Goal: Communication & Community: Answer question/provide support

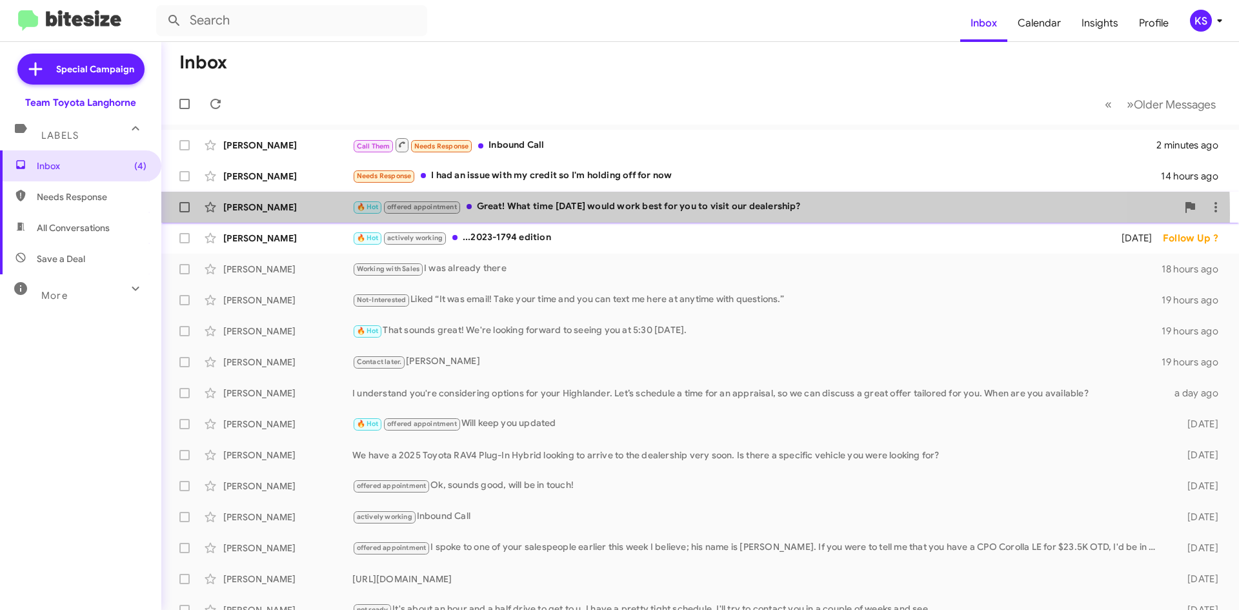
click at [605, 214] on div "🔥 Hot offered appointment Great! What time [DATE] would work best for you to vi…" at bounding box center [764, 206] width 825 height 15
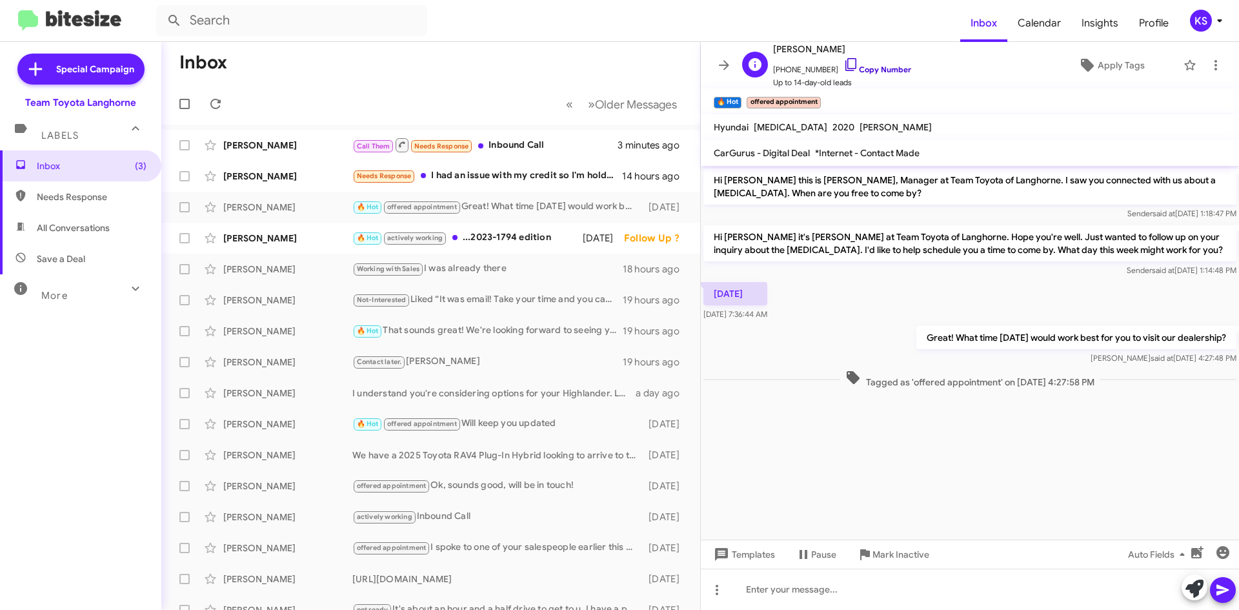
click at [843, 66] on icon at bounding box center [850, 64] width 15 height 15
click at [523, 186] on div "[PERSON_NAME] Needs Response I had an issue with my credit so I'm holding off f…" at bounding box center [431, 176] width 518 height 26
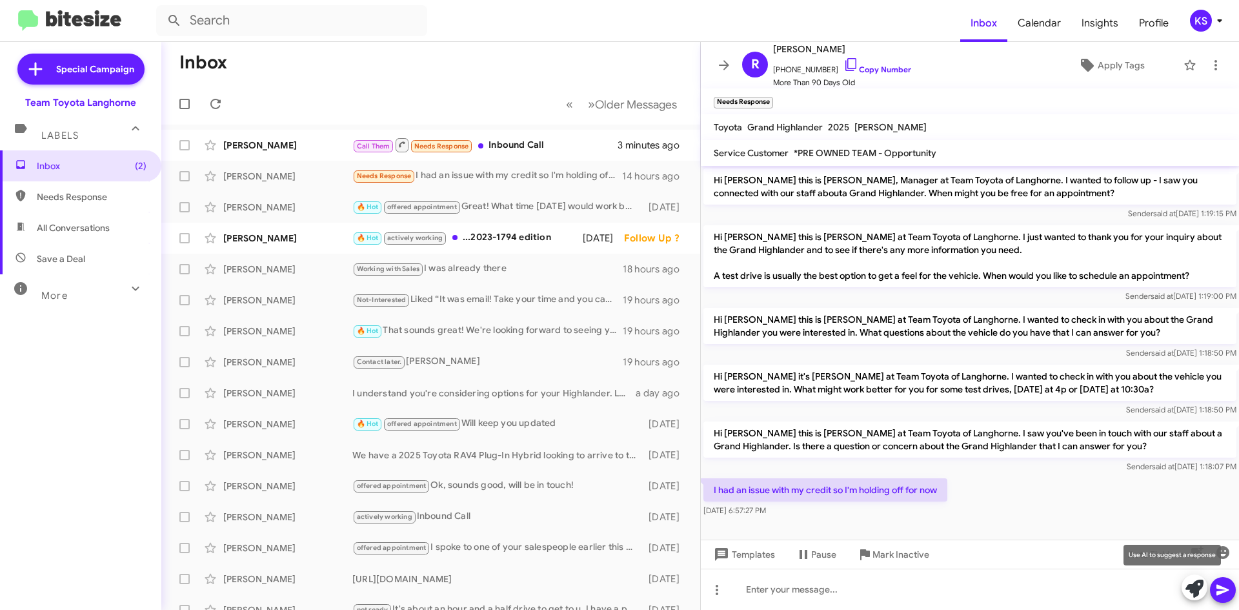
click at [1193, 593] on icon at bounding box center [1194, 588] width 18 height 18
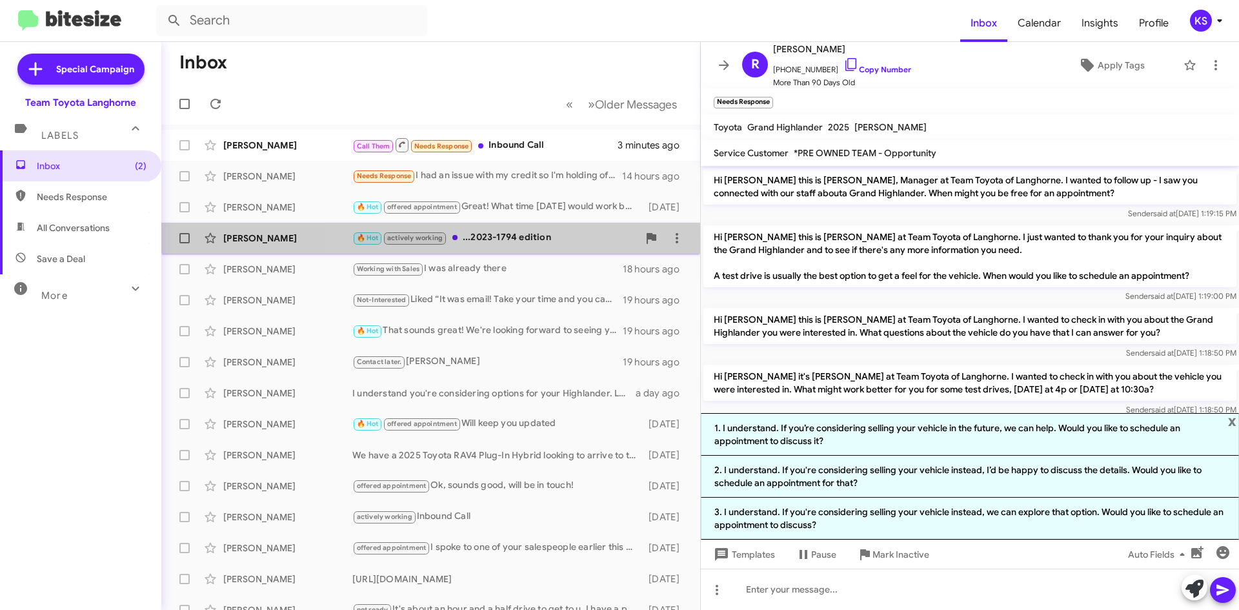
click at [524, 230] on div "🔥 Hot actively working ...2023-1794 edition" at bounding box center [495, 237] width 286 height 15
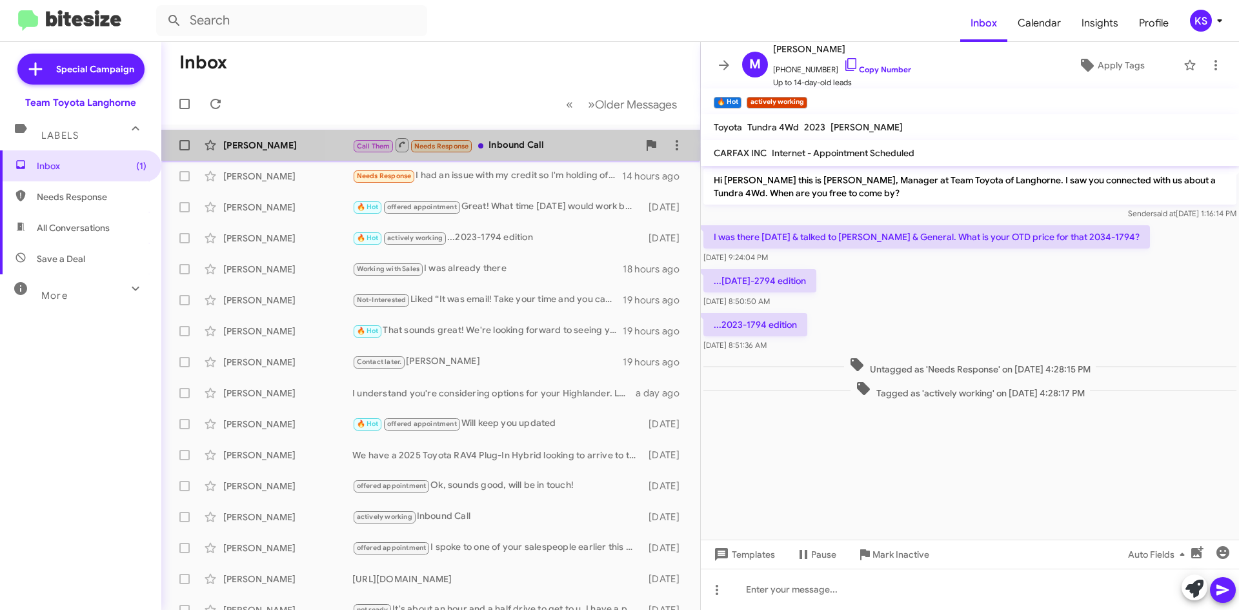
drag, startPoint x: 511, startPoint y: 149, endPoint x: 512, endPoint y: 157, distance: 7.8
click at [512, 157] on div "[PERSON_NAME] Call Them Needs Response Inbound Call 4 minutes ago" at bounding box center [431, 145] width 518 height 26
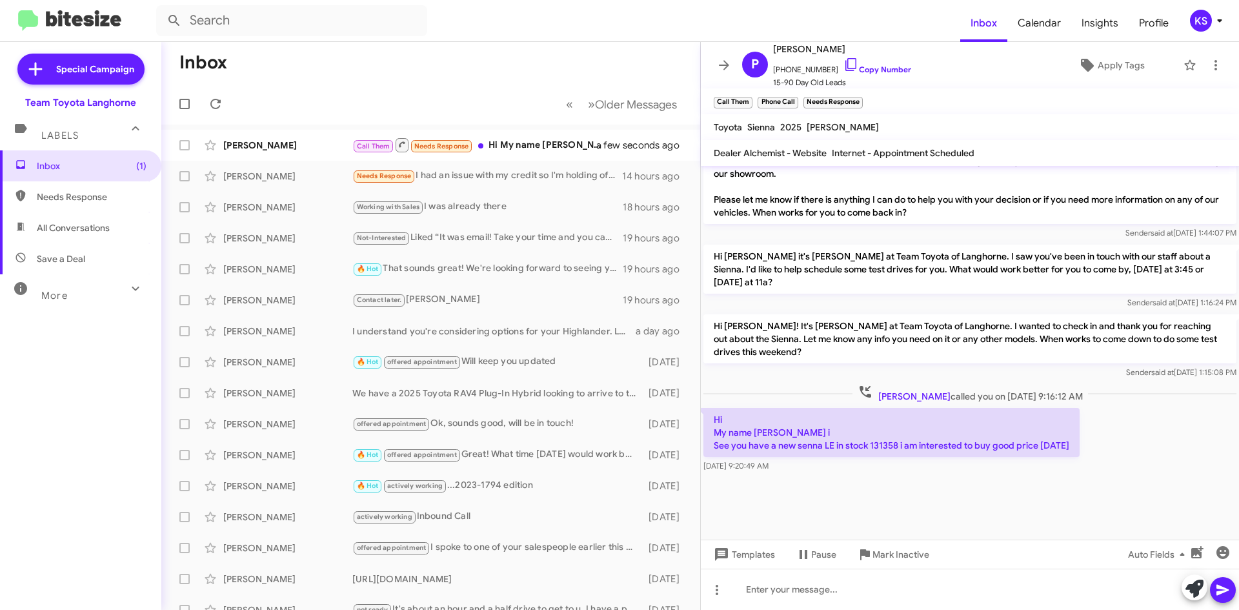
scroll to position [1142, 0]
click at [845, 68] on icon at bounding box center [850, 64] width 11 height 13
click at [1197, 592] on icon at bounding box center [1194, 588] width 18 height 18
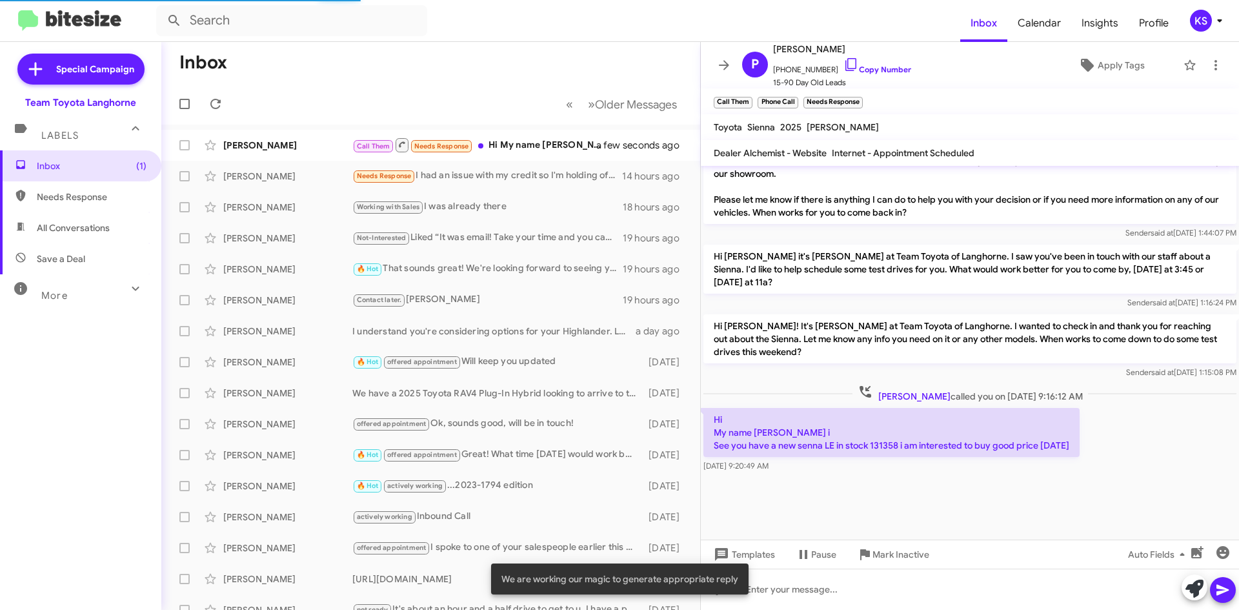
scroll to position [1155, 0]
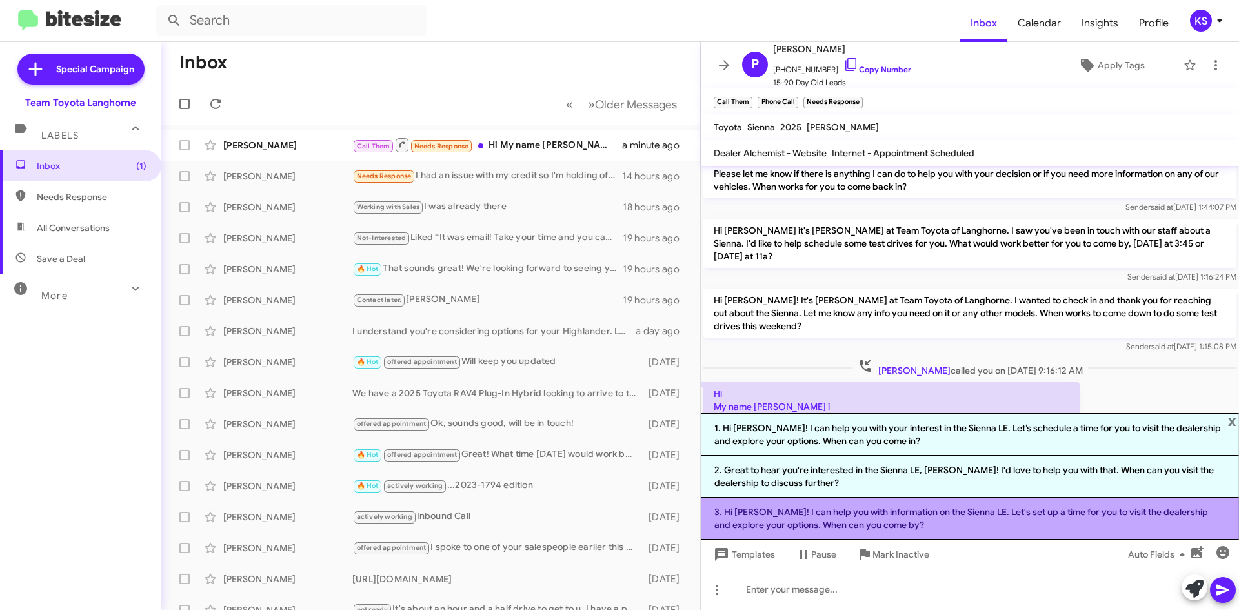
click at [894, 507] on li "3. Hi [PERSON_NAME]! I can help you with information on the Sienna LE. Let's se…" at bounding box center [970, 518] width 538 height 42
